Goal: Check status: Check status

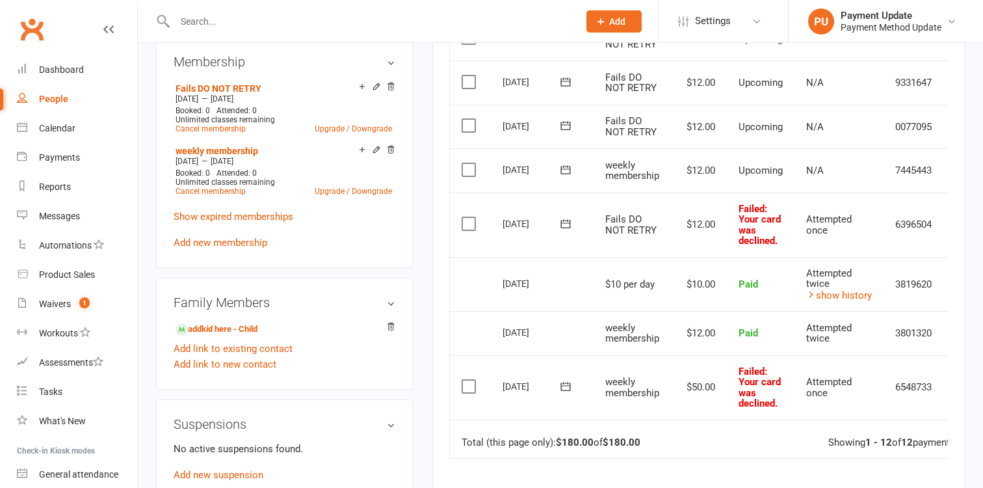
scroll to position [557, 0]
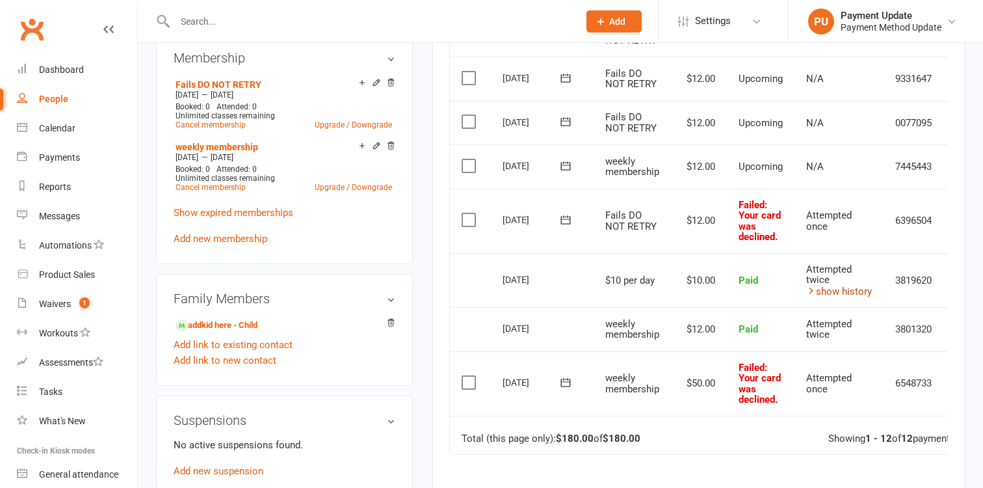
click at [849, 291] on link "show history" at bounding box center [839, 291] width 66 height 12
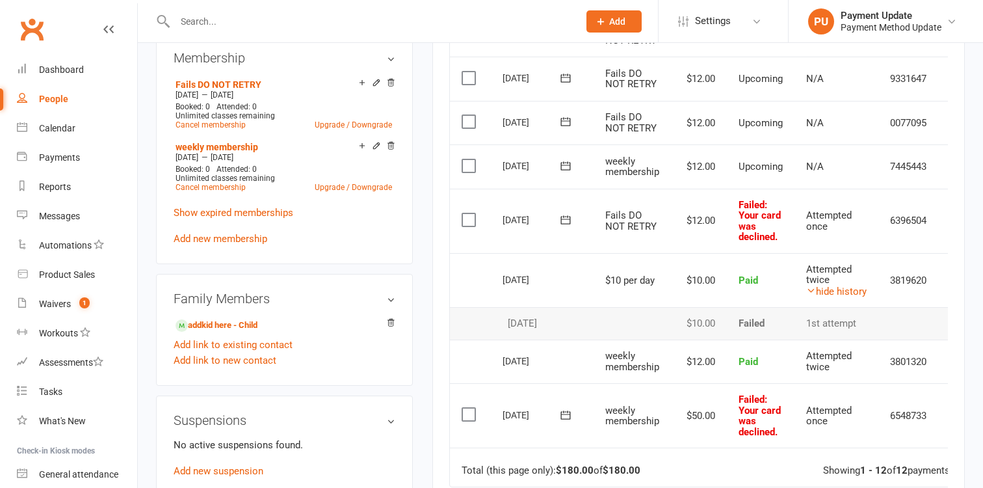
click at [915, 276] on td "3819620" at bounding box center [908, 280] width 60 height 55
copy td "3819620"
click at [895, 27] on div "Payment Method Update" at bounding box center [891, 27] width 101 height 12
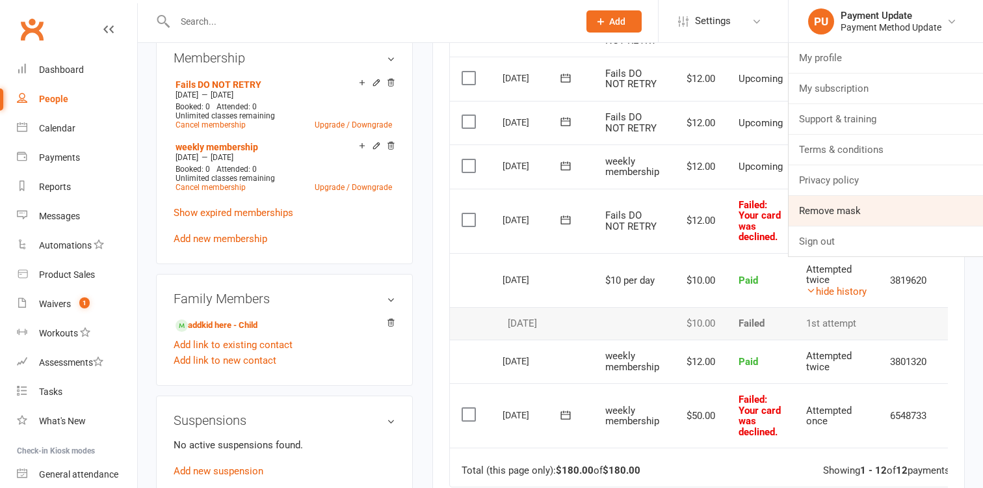
click at [898, 218] on link "Remove mask" at bounding box center [886, 211] width 194 height 30
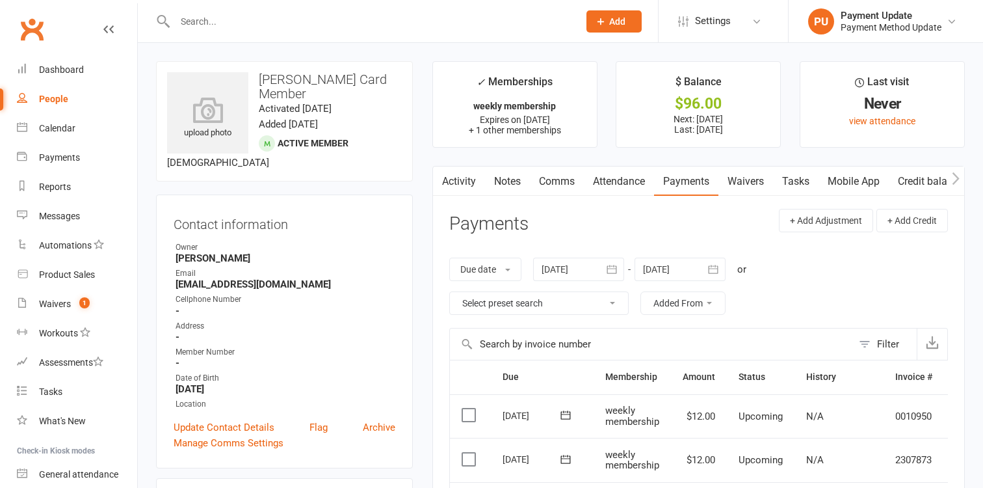
click at [473, 181] on link "Activity" at bounding box center [459, 181] width 52 height 30
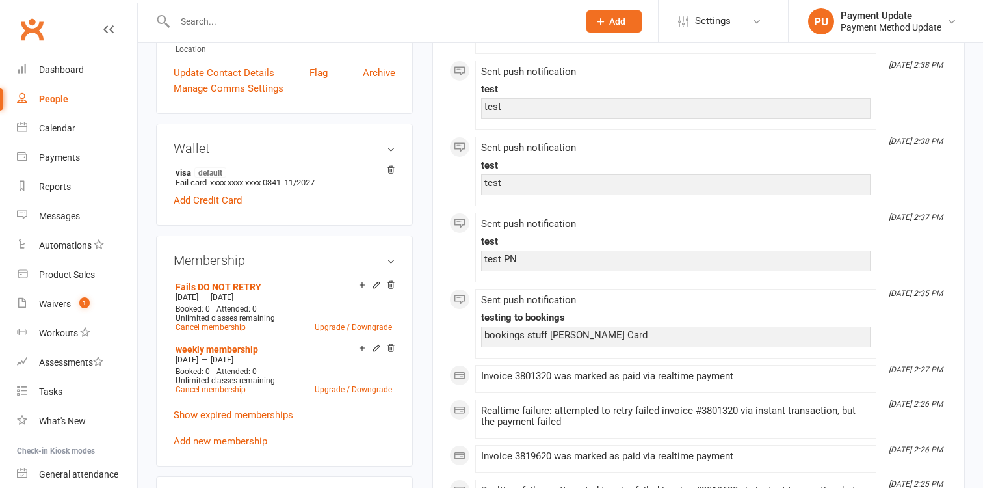
scroll to position [355, 0]
click at [537, 375] on div "Invoice 3801320 was marked as paid via realtime payment" at bounding box center [675, 375] width 389 height 11
copy div "3801320"
click at [371, 123] on div "Wallet visa default Fail card xxxx xxxx xxxx 0341 11/2027 Add Credit Card" at bounding box center [284, 174] width 257 height 102
